Goal: Task Accomplishment & Management: Use online tool/utility

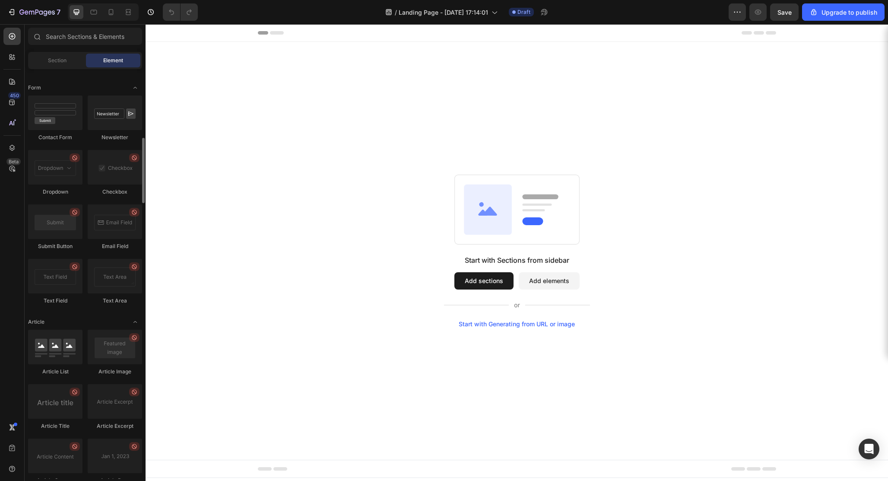
scroll to position [2150, 0]
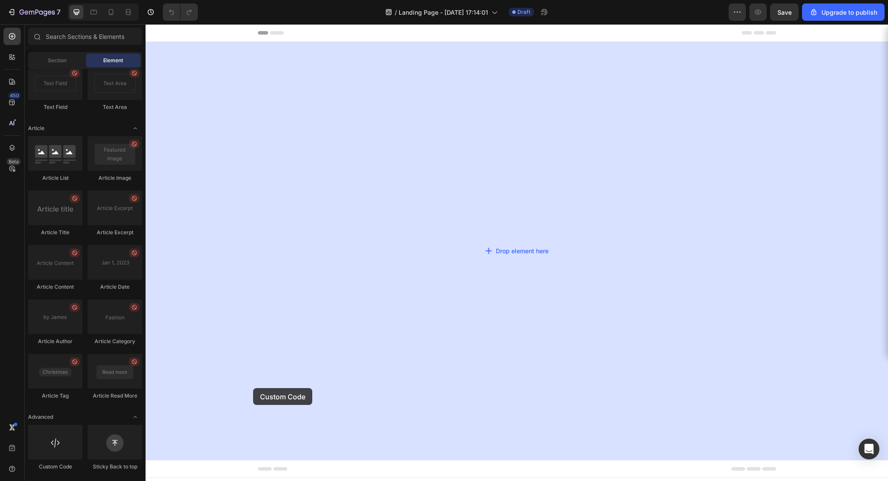
drag, startPoint x: 206, startPoint y: 469, endPoint x: 287, endPoint y: 368, distance: 128.7
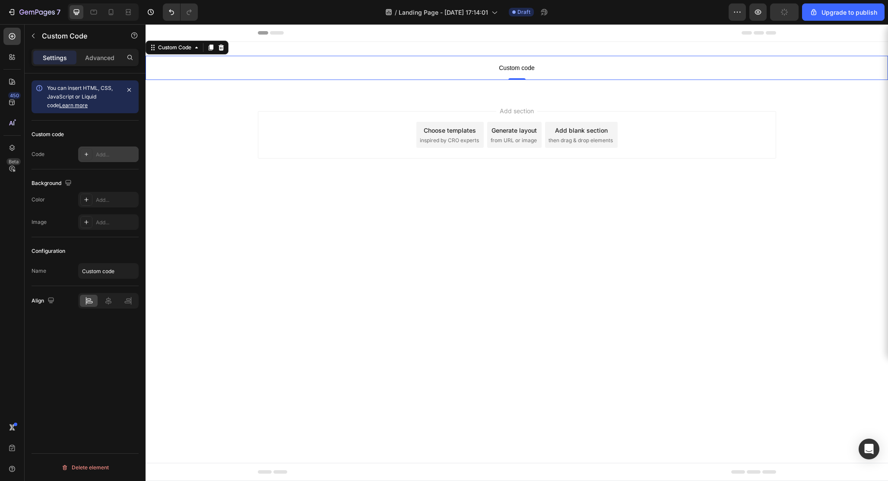
click at [101, 148] on div "Add..." at bounding box center [108, 154] width 60 height 16
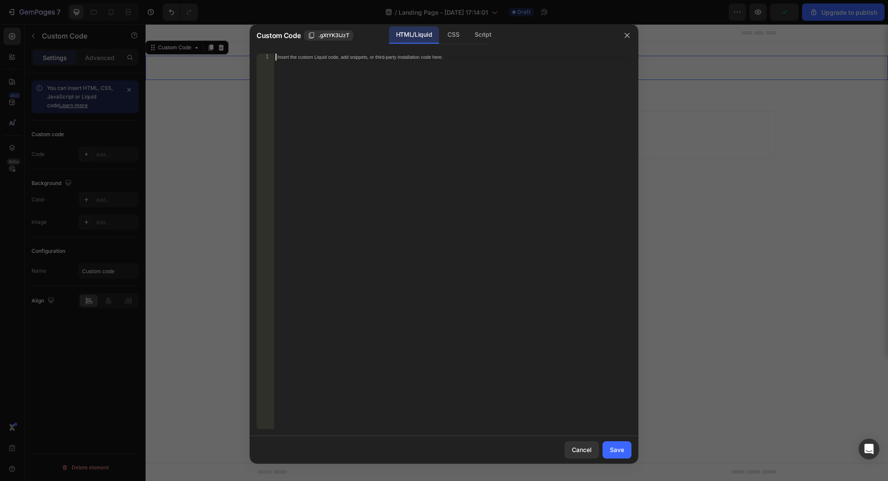
click at [399, 111] on div "Insert the custom Liquid code, add snippets, or third-party installation code h…" at bounding box center [453, 248] width 358 height 389
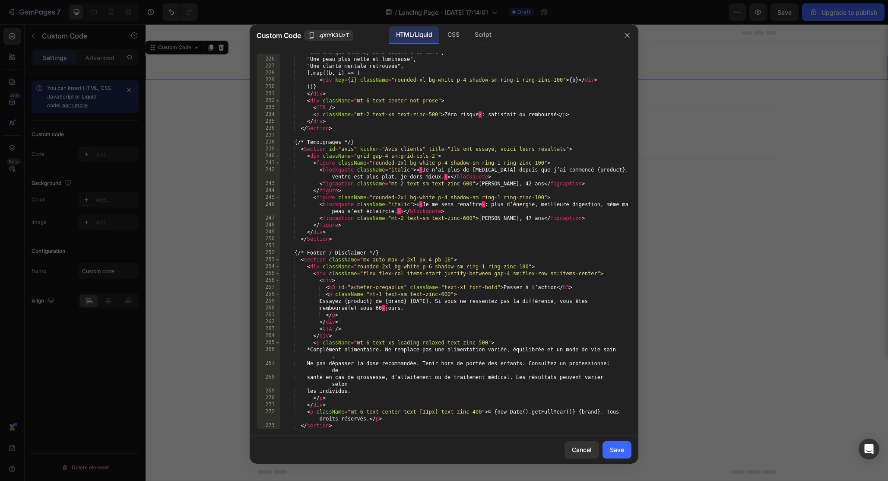
scroll to position [1573, 0]
click at [623, 457] on button "Save" at bounding box center [616, 449] width 29 height 17
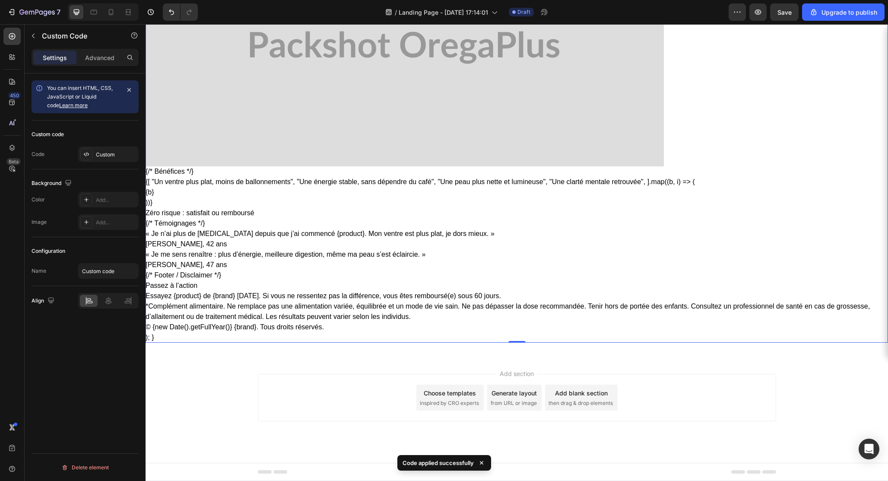
scroll to position [960, 0]
click at [109, 148] on div "Custom" at bounding box center [108, 154] width 60 height 16
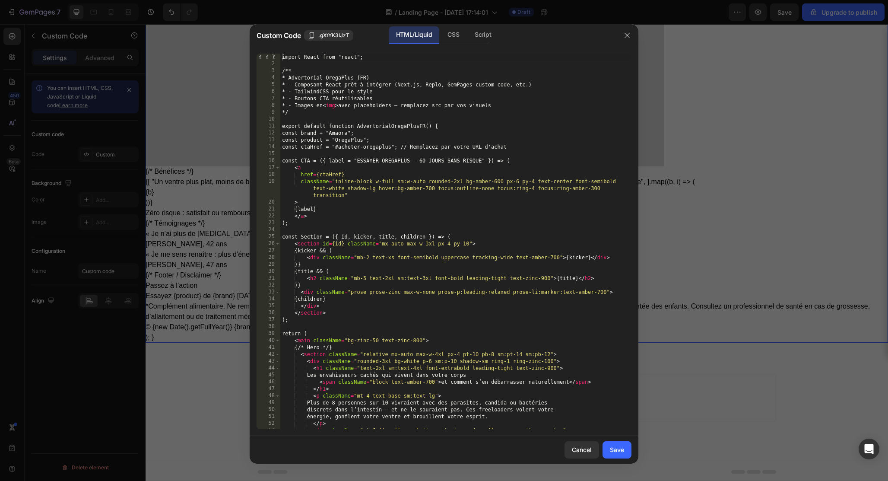
click at [349, 143] on div "import React from "react"; /** * Advertorial OregaPlus (FR) * - Composant React…" at bounding box center [455, 248] width 351 height 389
click at [542, 391] on div "import React from "react"; /** * Advertorial OregaPlus (FR) * - Composant React…" at bounding box center [455, 248] width 351 height 389
click at [495, 256] on div "import React from "react"; /** * Advertorial OregaPlus (FR) * - Composant React…" at bounding box center [455, 248] width 351 height 389
type textarea "}"
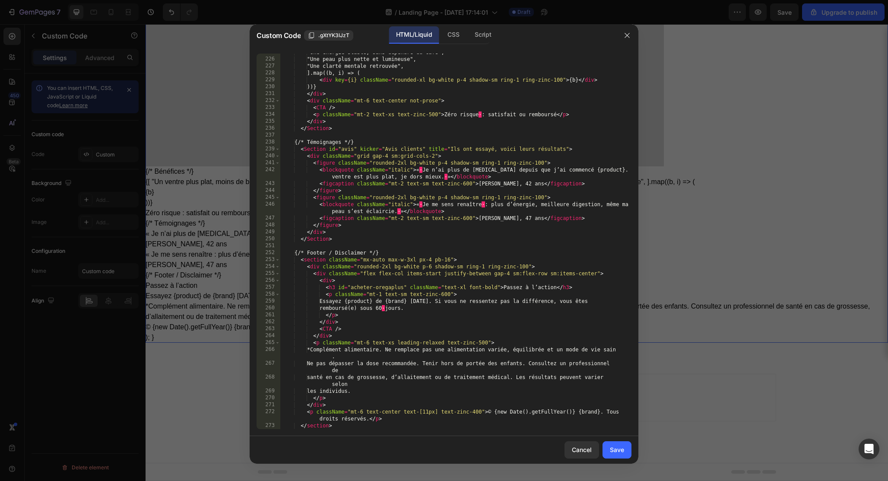
scroll to position [1573, 0]
click at [615, 452] on div "Save" at bounding box center [617, 449] width 14 height 9
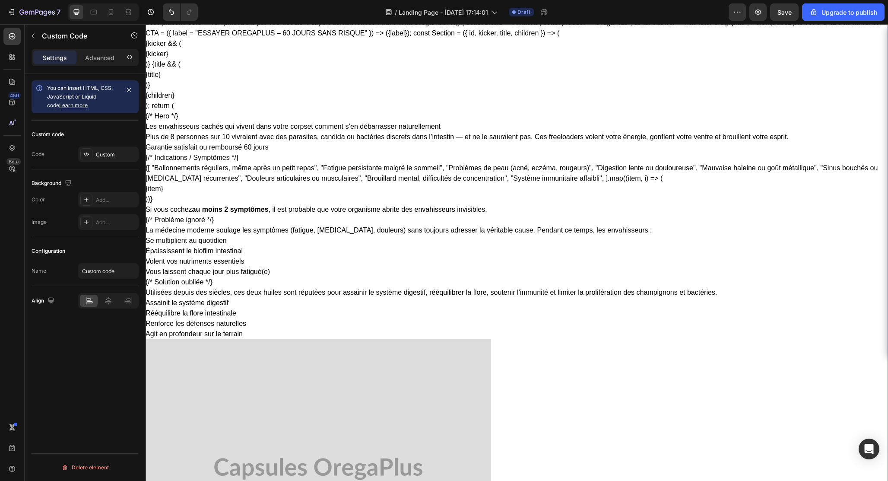
scroll to position [0, 0]
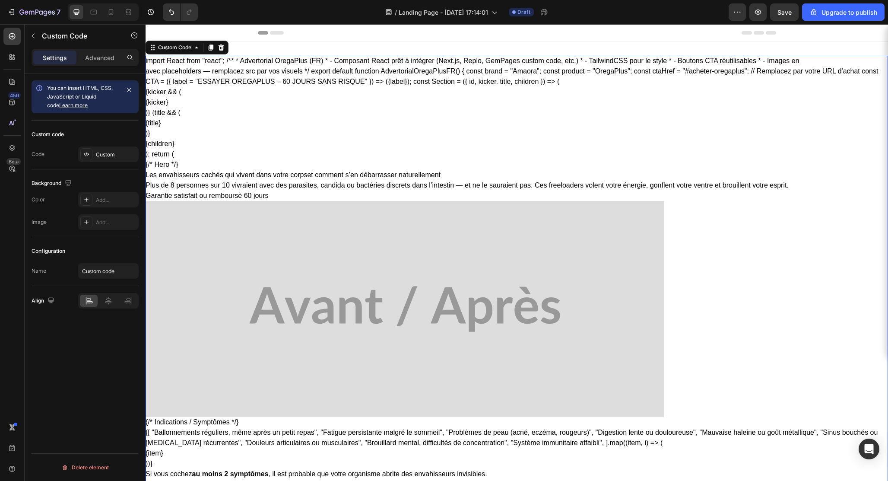
click at [271, 33] on icon at bounding box center [277, 32] width 14 height 3
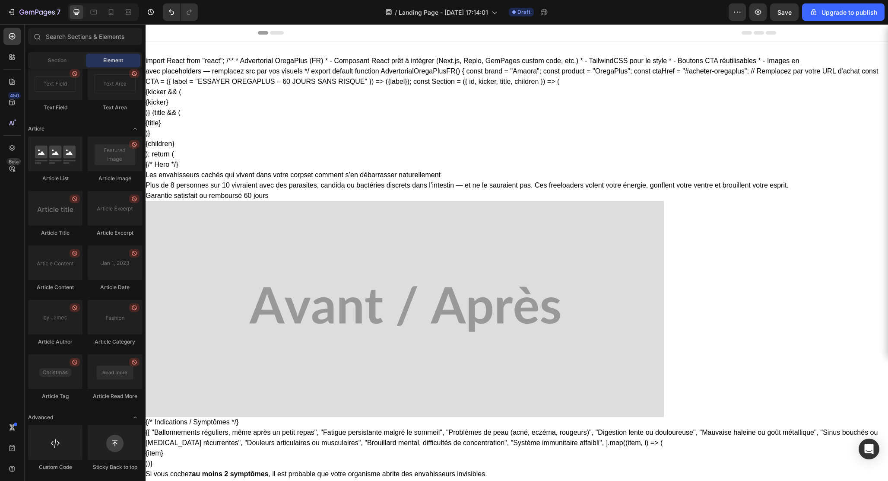
click at [263, 32] on icon at bounding box center [263, 32] width 10 height 3
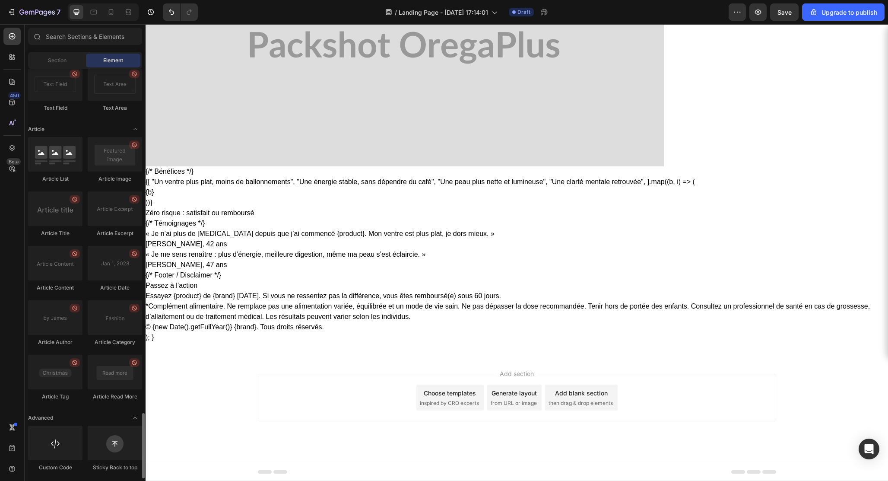
scroll to position [2150, 0]
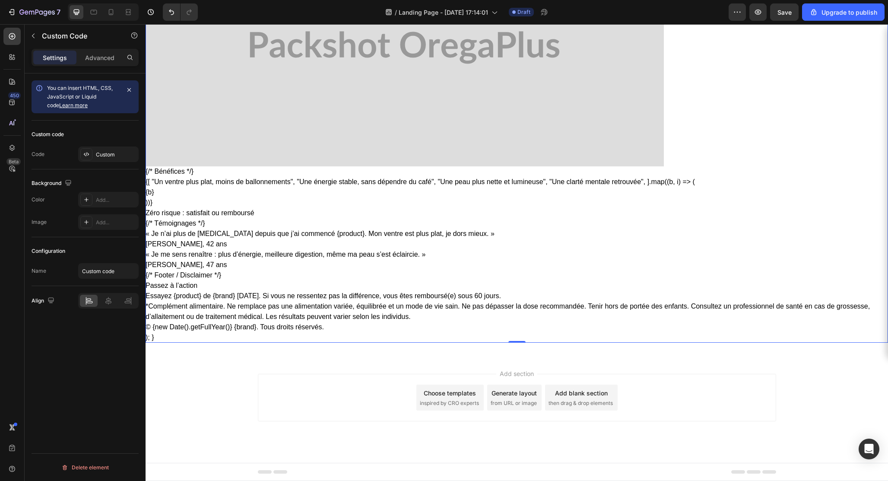
click at [268, 204] on div "{[ "Un ventre plus plat, moins de ballonnements", "Une énergie stable, sans dép…" at bounding box center [517, 192] width 742 height 31
click at [119, 156] on div "Custom" at bounding box center [116, 155] width 41 height 8
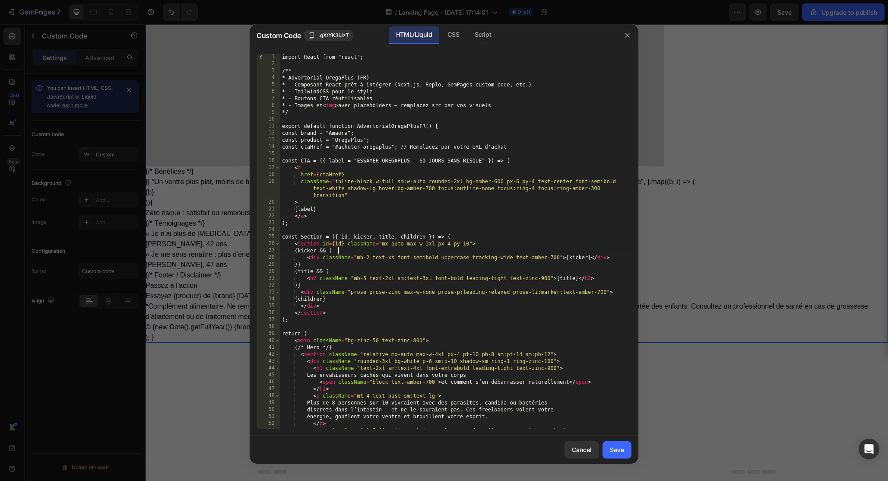
click at [501, 250] on div "import React from "react"; /** * Advertorial OregaPlus (FR) * - Composant React…" at bounding box center [455, 248] width 351 height 389
type textarea "}"
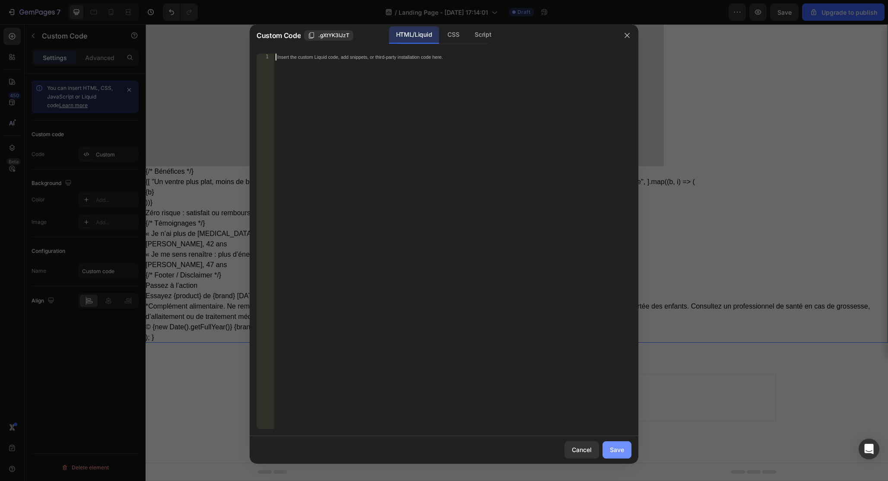
click at [615, 451] on div "Save" at bounding box center [617, 449] width 14 height 9
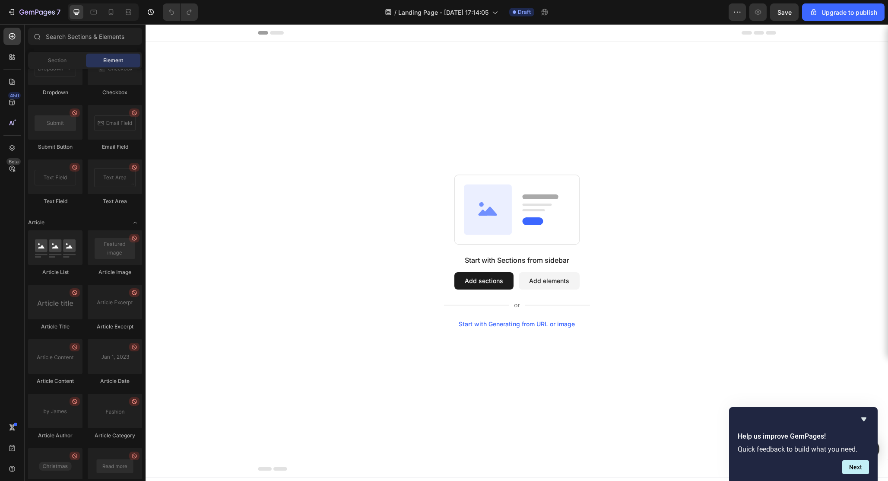
scroll to position [2150, 0]
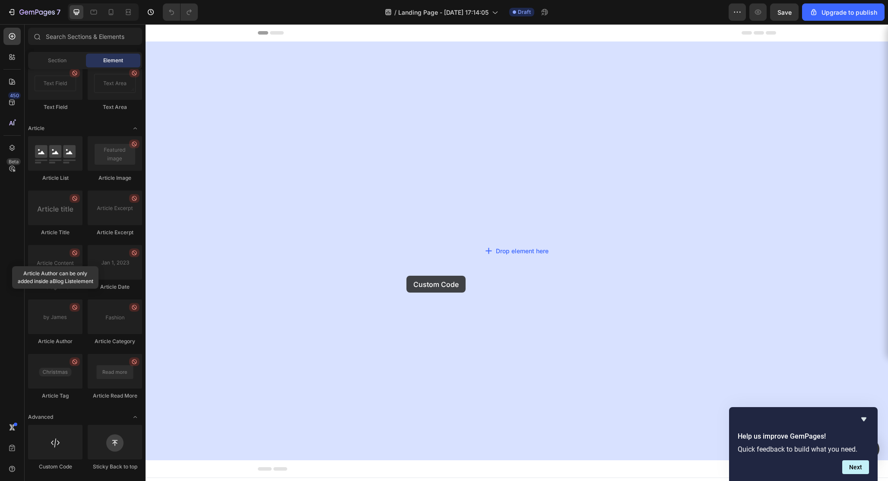
drag, startPoint x: 188, startPoint y: 480, endPoint x: 406, endPoint y: 275, distance: 299.4
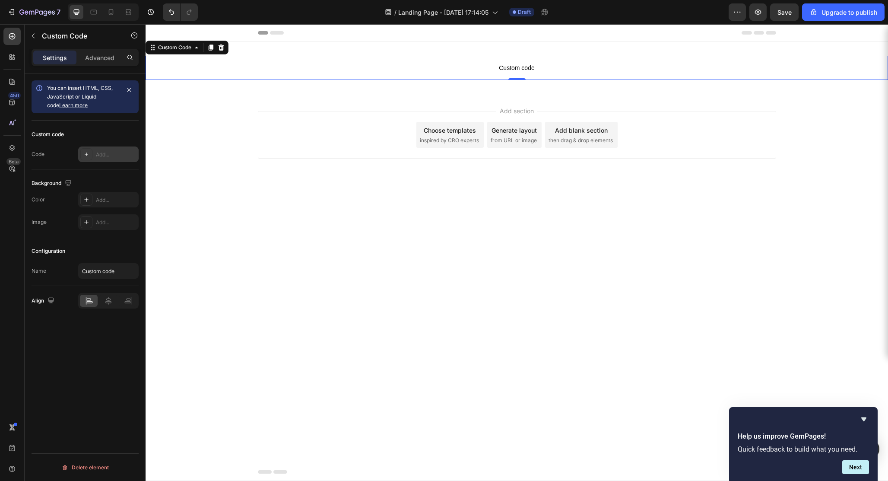
click at [98, 153] on div "Add..." at bounding box center [116, 155] width 41 height 8
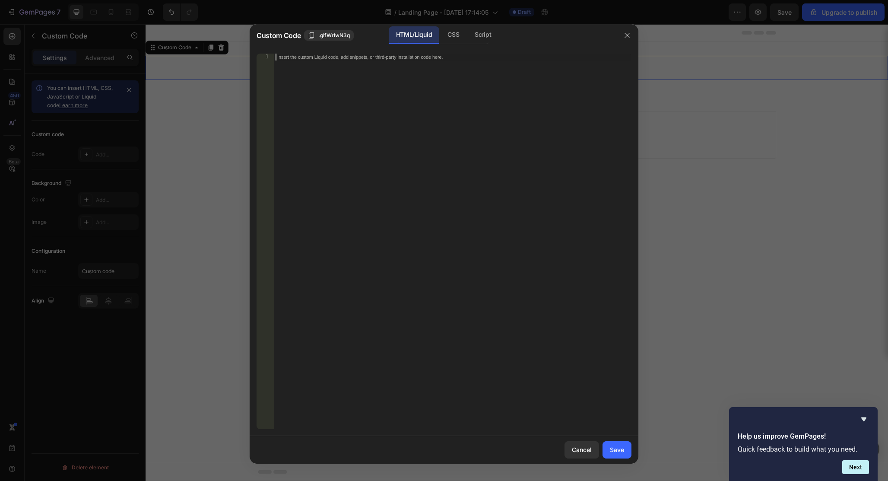
click at [439, 190] on div "Insert the custom Liquid code, add snippets, or third-party installation code h…" at bounding box center [453, 248] width 358 height 389
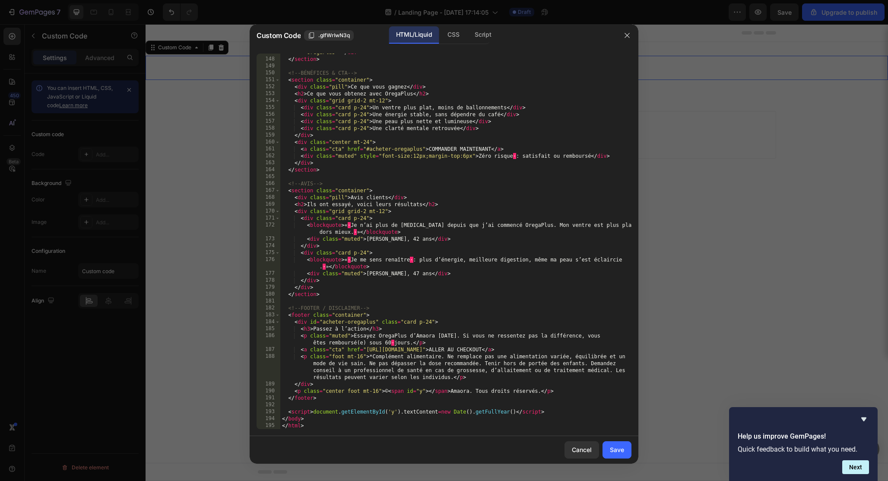
scroll to position [1207, 0]
click at [617, 445] on div "Save" at bounding box center [617, 449] width 14 height 9
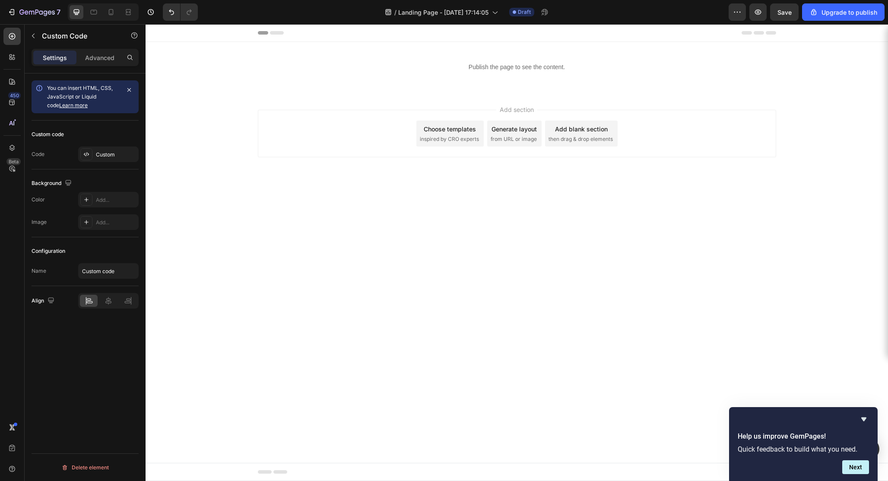
click at [467, 264] on body "Header Publish the page to see the content. Custom Code Section 1 Root Start wi…" at bounding box center [517, 252] width 742 height 457
click at [362, 74] on div "Publish the page to see the content." at bounding box center [517, 67] width 742 height 23
click at [110, 152] on div "Custom" at bounding box center [116, 155] width 41 height 8
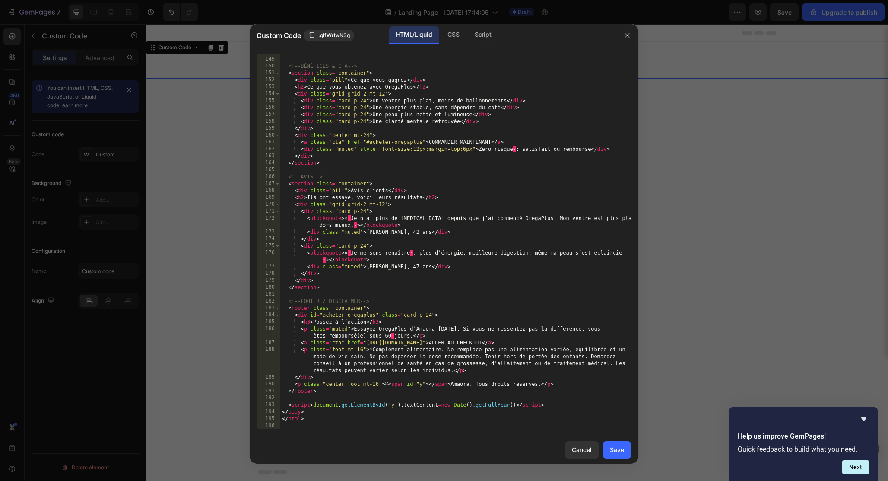
scroll to position [1214, 0]
click at [603, 449] on button "Save" at bounding box center [616, 449] width 29 height 17
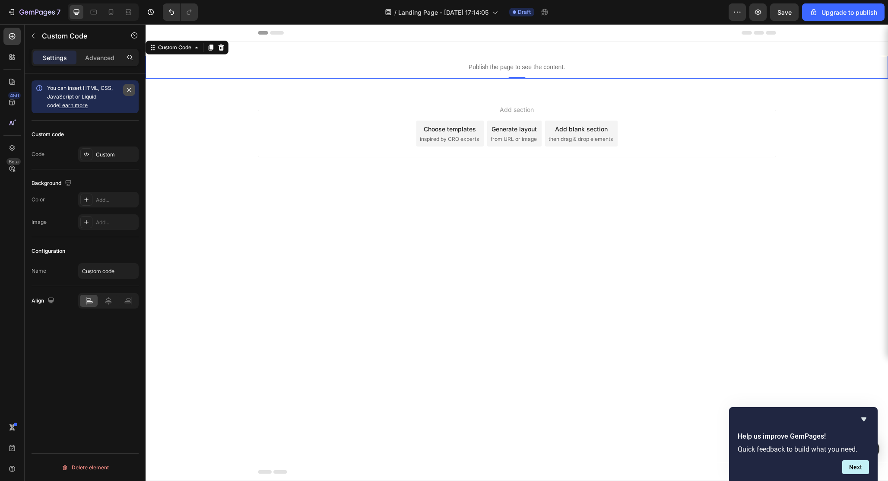
click at [126, 86] on button "button" at bounding box center [129, 90] width 12 height 12
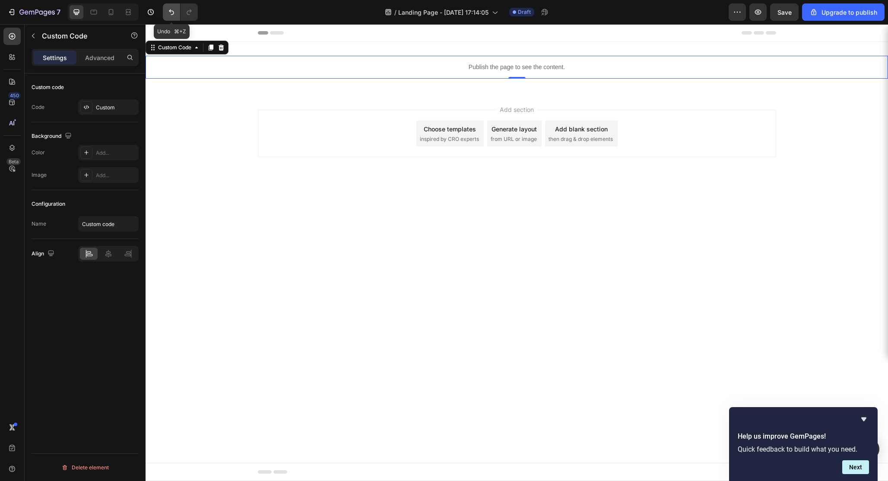
click at [173, 16] on icon "Undo/Redo" at bounding box center [171, 12] width 9 height 9
click at [33, 8] on div "7" at bounding box center [39, 12] width 41 height 10
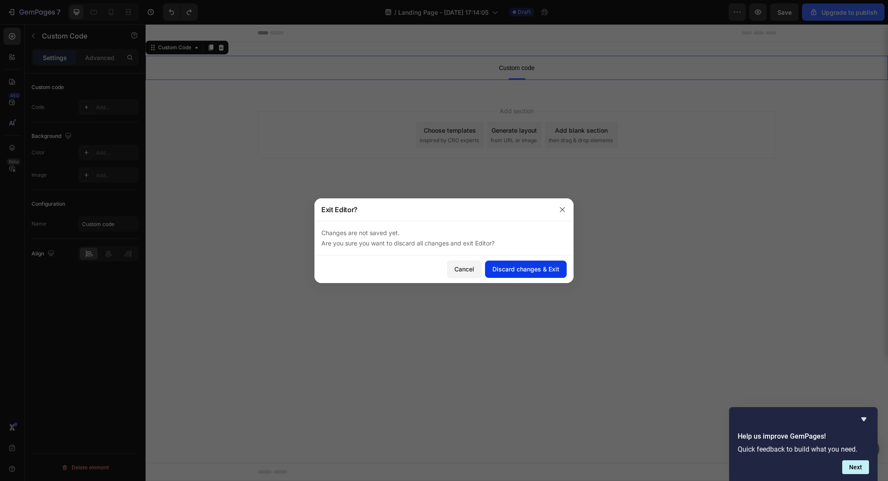
click at [504, 266] on div "Discard changes & Exit" at bounding box center [525, 268] width 67 height 9
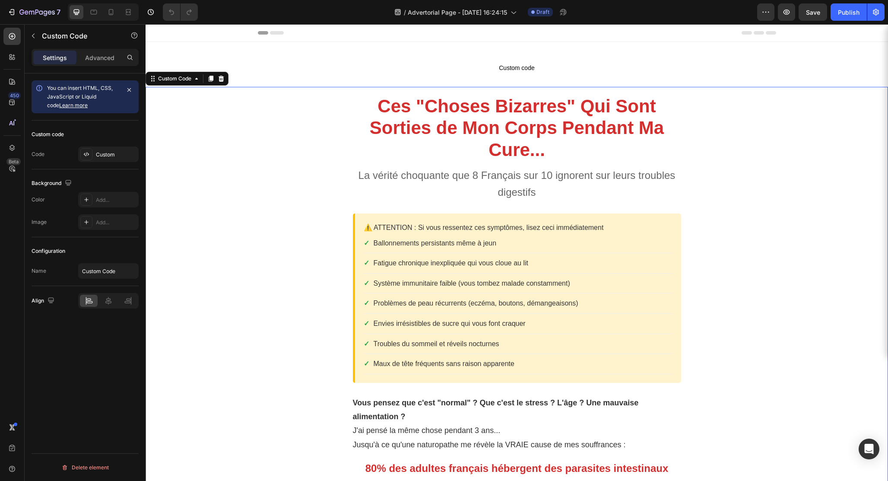
click at [100, 153] on div "Custom" at bounding box center [116, 155] width 41 height 8
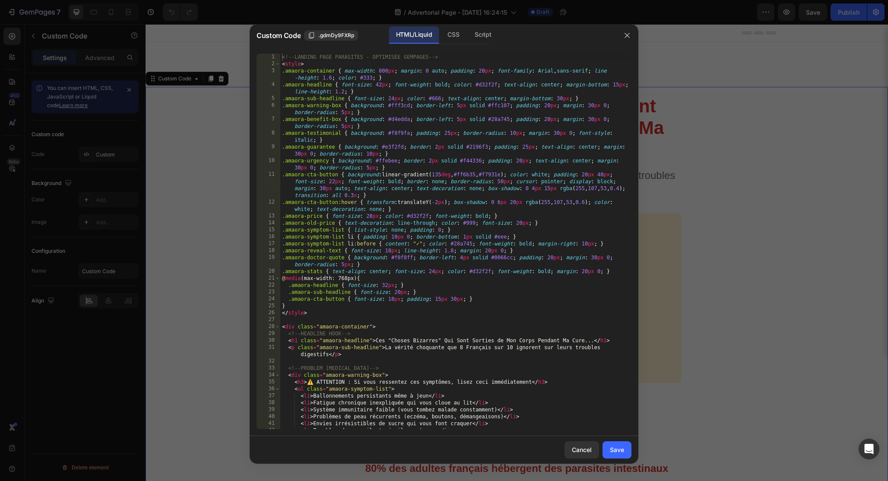
click at [434, 228] on div "<!-- LANDING PAGE PARASITES - OPTIMISÉE GEMPAGES --> < style > .amaora-containe…" at bounding box center [455, 248] width 351 height 389
type textarea "</div> </div>"
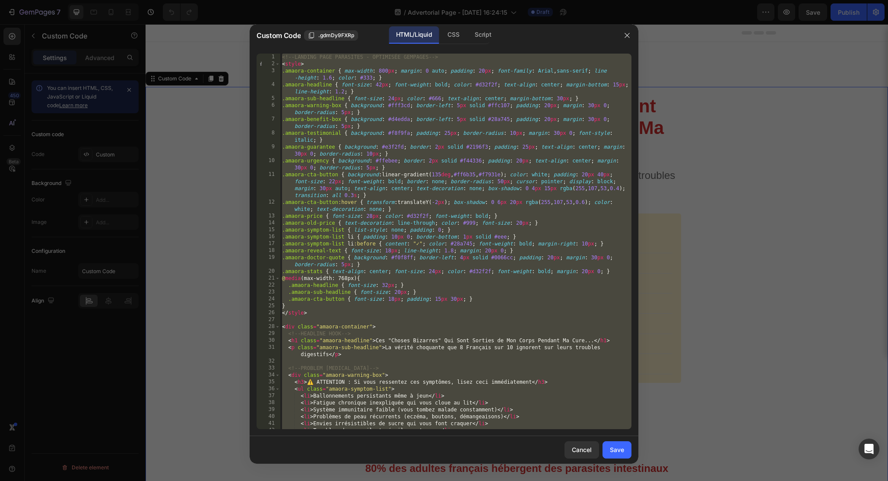
paste textarea
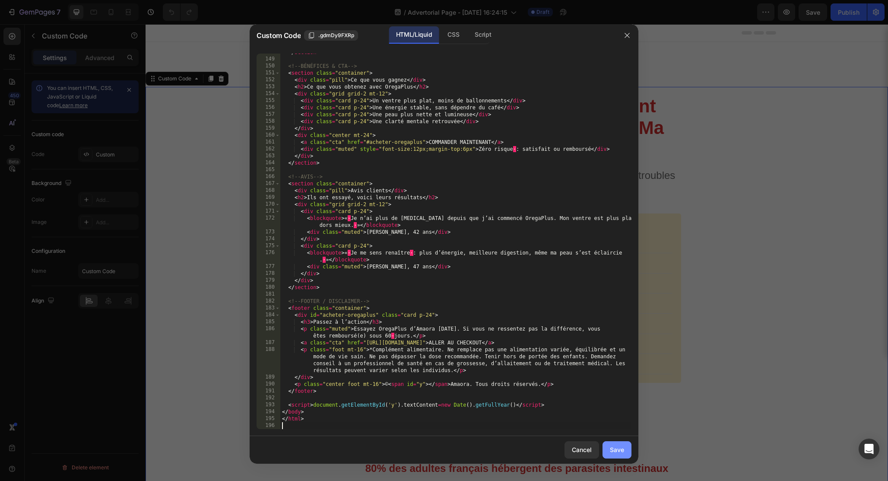
click at [616, 443] on button "Save" at bounding box center [616, 449] width 29 height 17
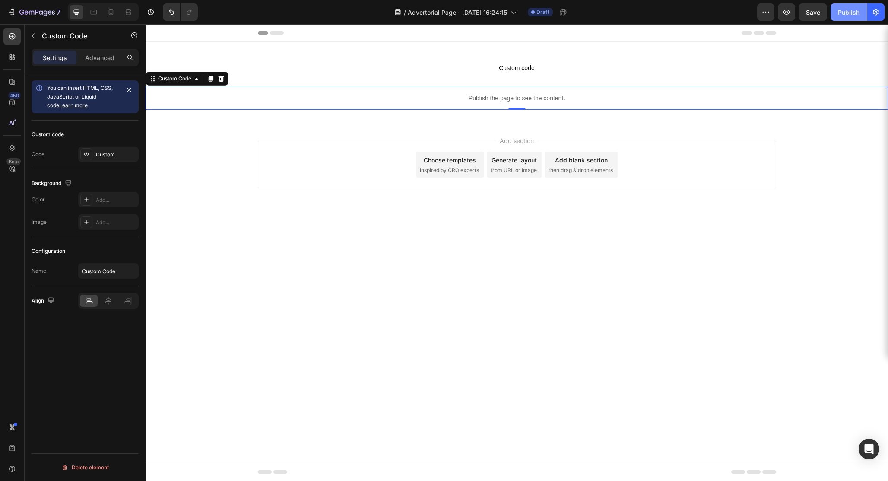
click at [839, 19] on button "Publish" at bounding box center [849, 11] width 36 height 17
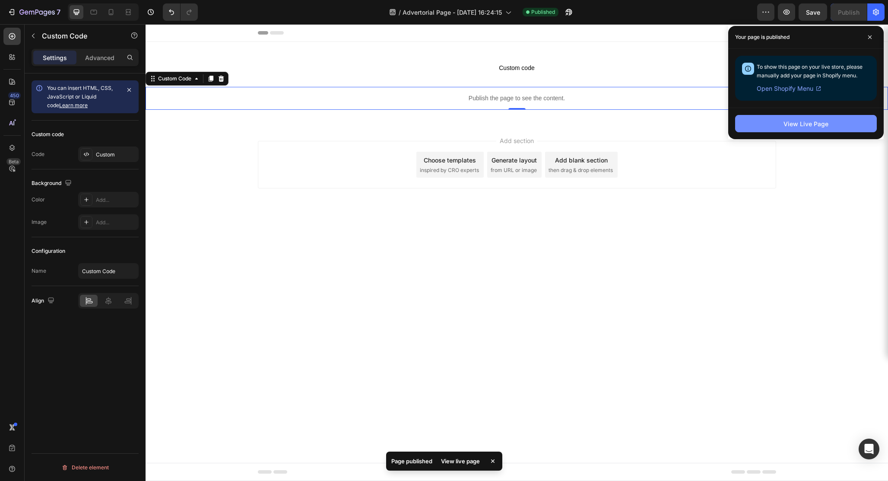
click at [805, 120] on div "View Live Page" at bounding box center [805, 123] width 45 height 9
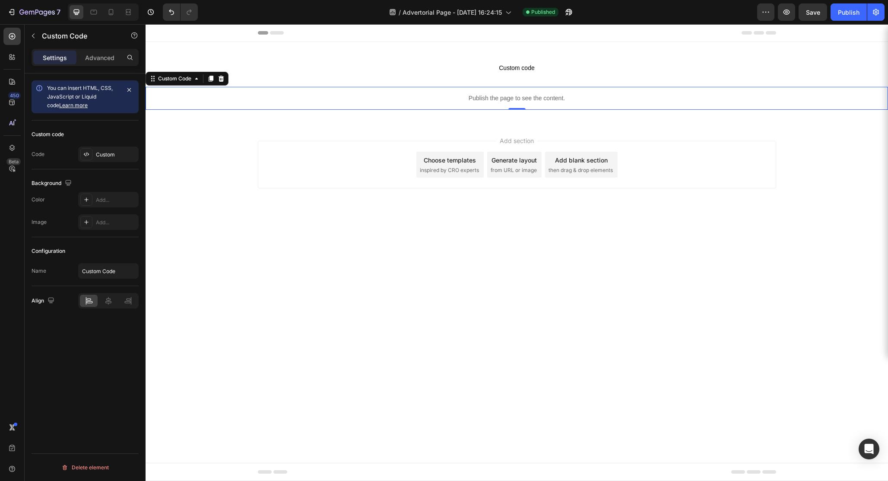
click at [485, 101] on p "Publish the page to see the content." at bounding box center [517, 98] width 742 height 9
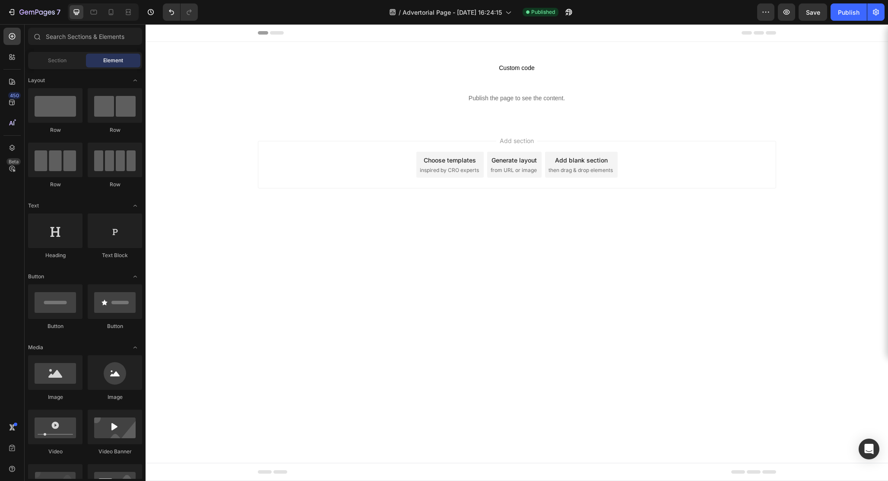
click at [354, 172] on div "Add section Choose templates inspired by CRO experts Generate layout from URL o…" at bounding box center [517, 165] width 518 height 48
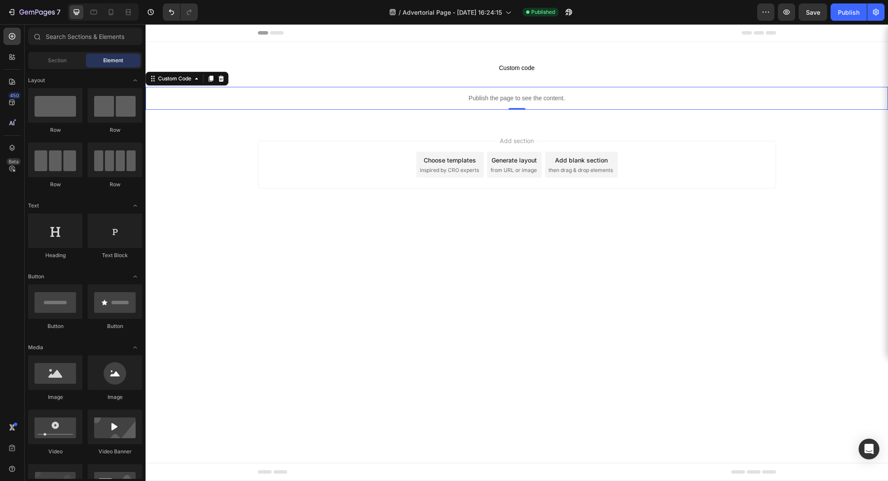
click at [479, 92] on div "Publish the page to see the content." at bounding box center [517, 98] width 742 height 23
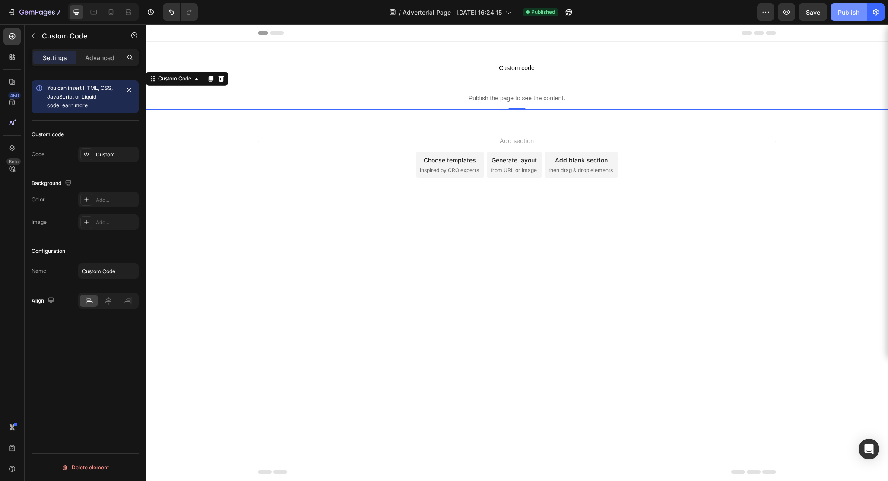
click at [853, 8] on div "Publish" at bounding box center [849, 12] width 22 height 9
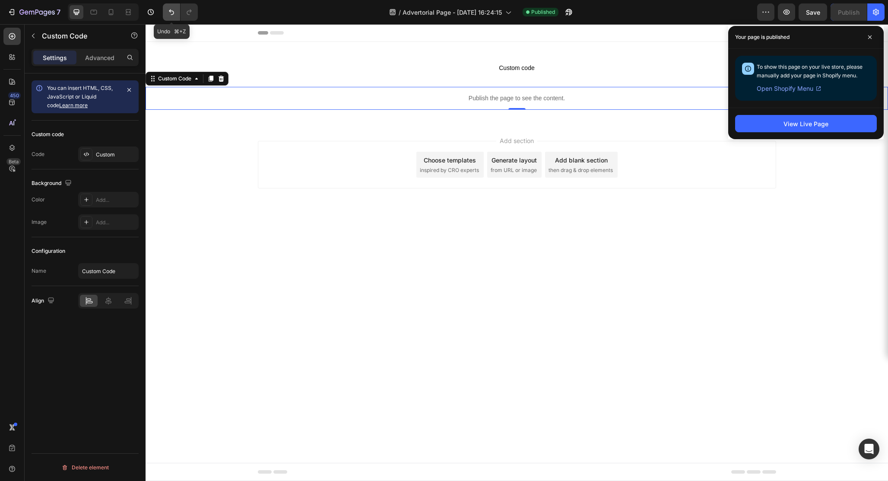
click at [175, 17] on button "Undo/Redo" at bounding box center [171, 11] width 17 height 17
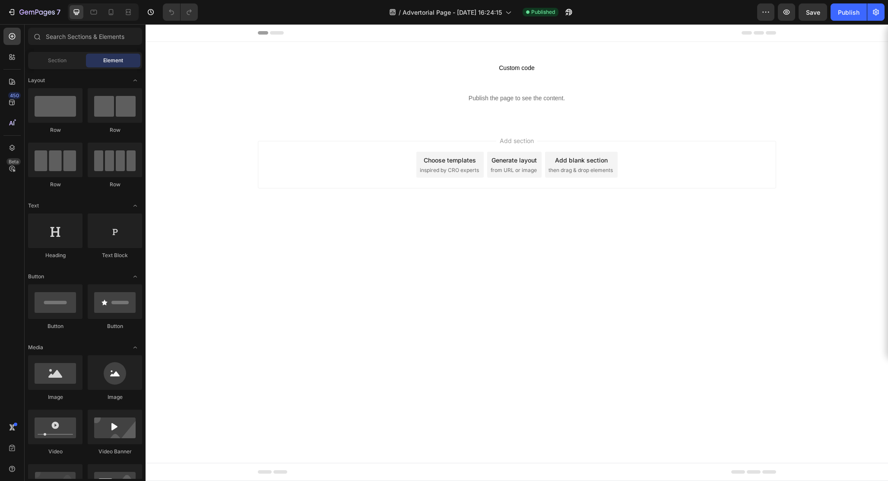
click at [434, 163] on div "Choose templates" at bounding box center [450, 159] width 52 height 9
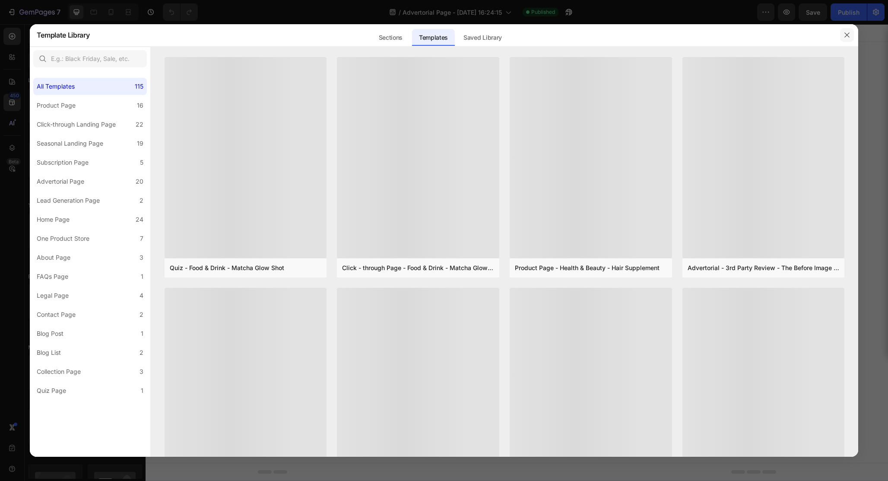
click at [845, 32] on icon "button" at bounding box center [846, 35] width 7 height 7
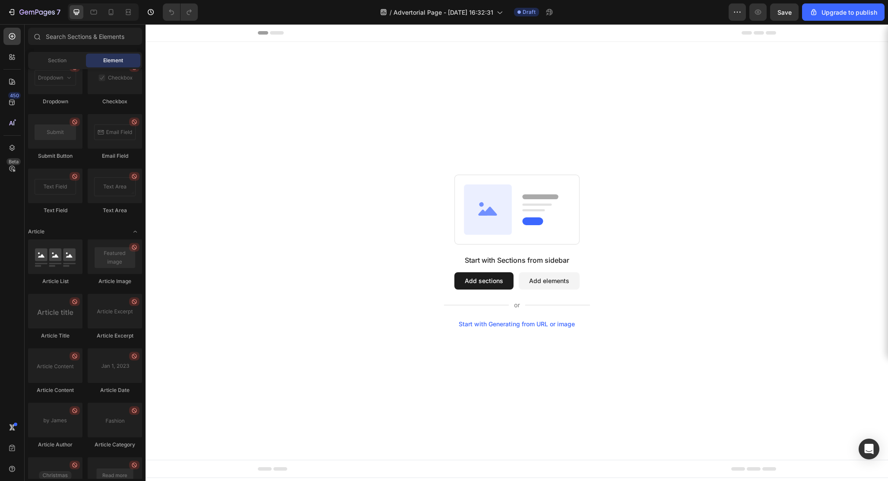
scroll to position [2150, 0]
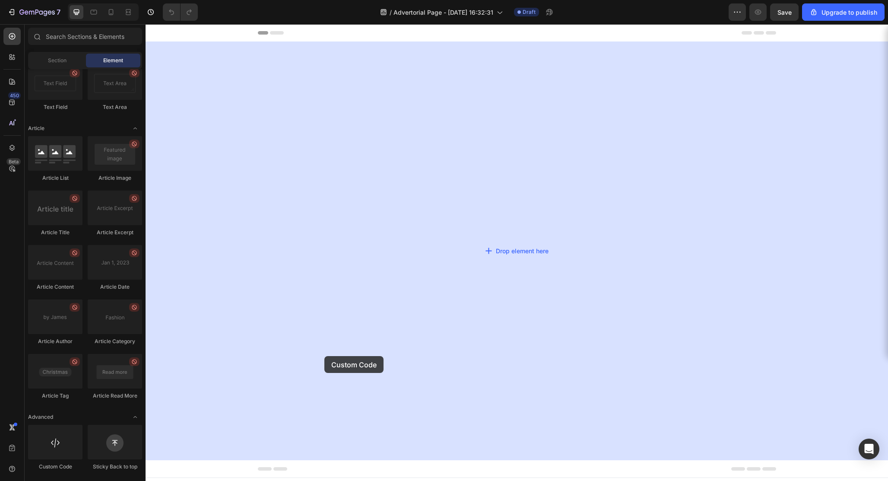
drag, startPoint x: 206, startPoint y: 479, endPoint x: 361, endPoint y: 337, distance: 210.9
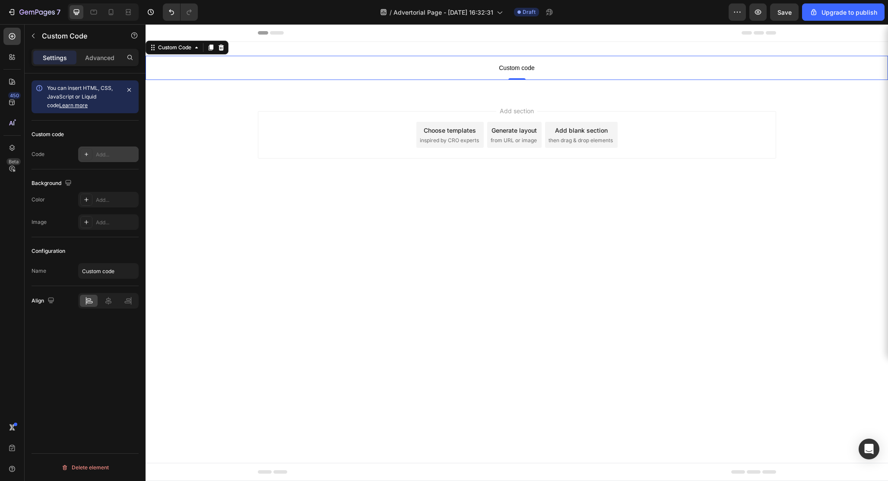
click at [105, 155] on div "Add..." at bounding box center [116, 155] width 41 height 8
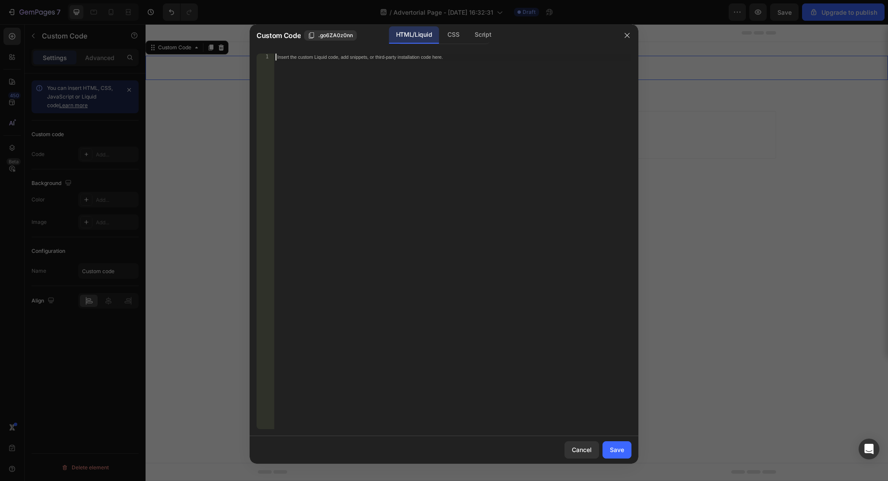
click at [369, 146] on div "Insert the custom Liquid code, add snippets, or third-party installation code h…" at bounding box center [453, 248] width 358 height 389
click at [368, 91] on div "Insert the custom Liquid code, add snippets, or third-party installation code h…" at bounding box center [453, 248] width 358 height 389
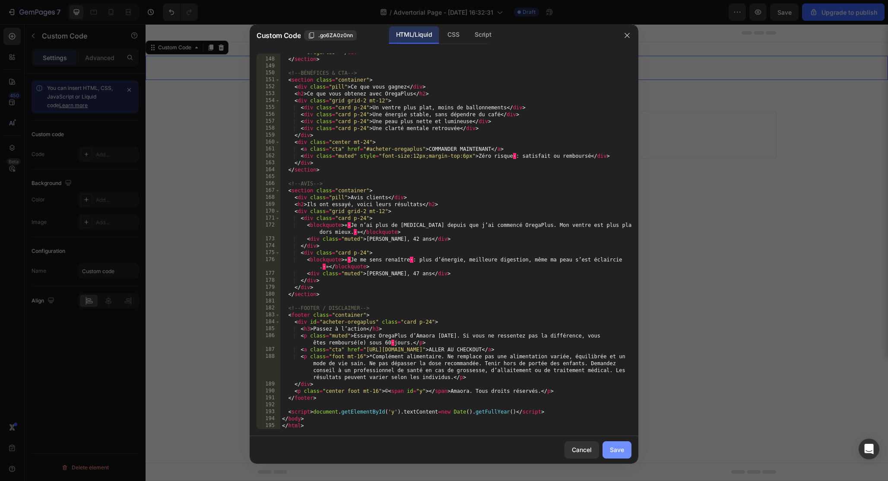
click at [611, 444] on button "Save" at bounding box center [616, 449] width 29 height 17
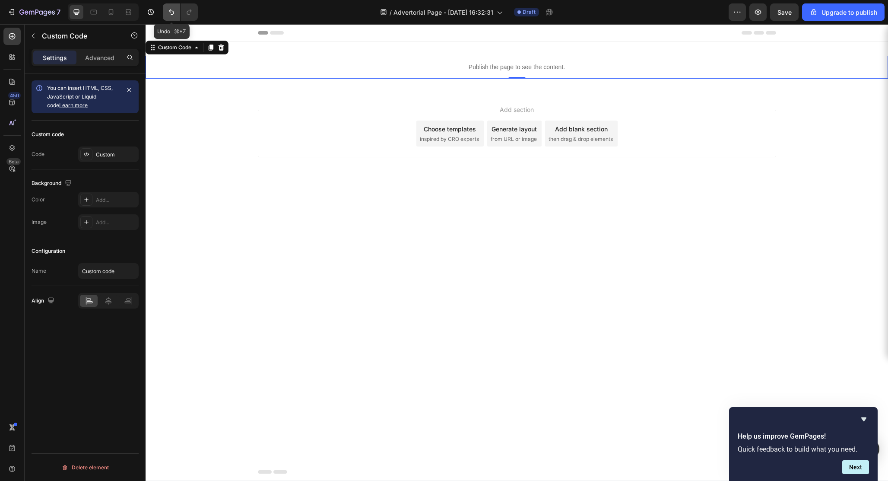
click at [171, 13] on icon "Undo/Redo" at bounding box center [171, 12] width 9 height 9
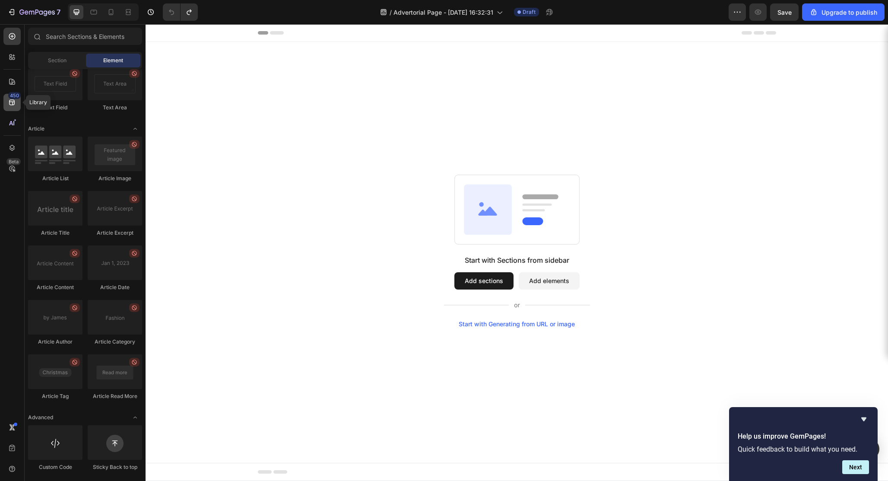
click at [11, 98] on div "450" at bounding box center [14, 95] width 13 height 7
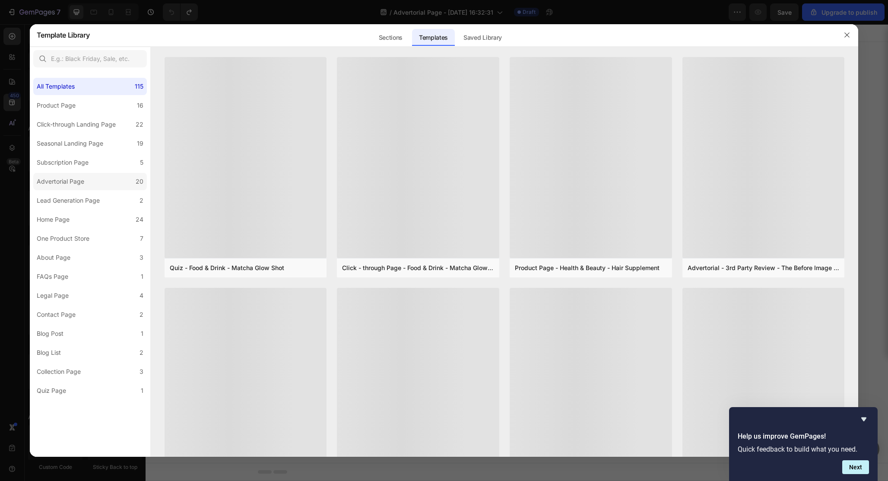
click at [54, 178] on div "Advertorial Page" at bounding box center [61, 181] width 48 height 10
